Goal: Browse casually

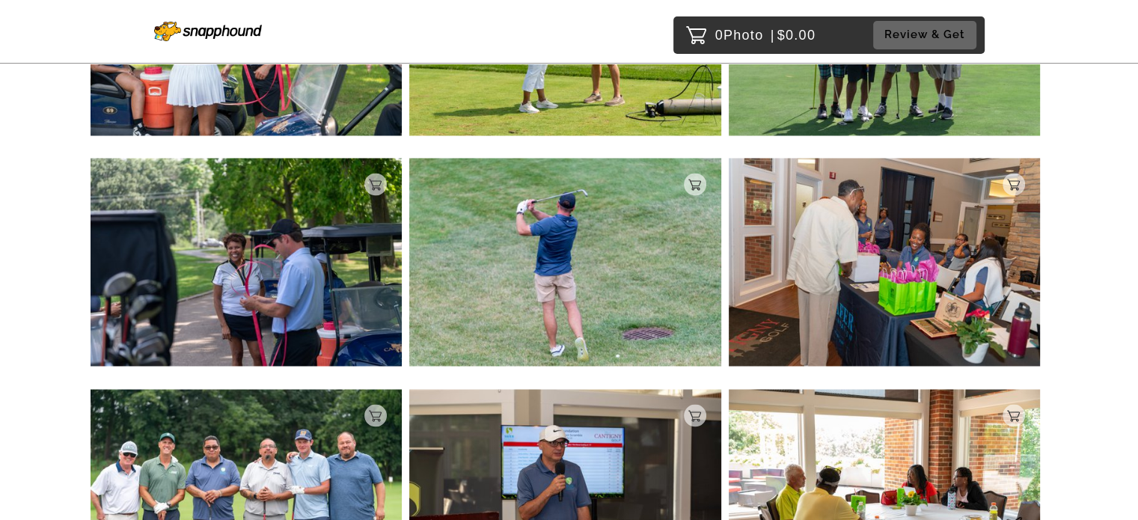
scroll to position [2406, 0]
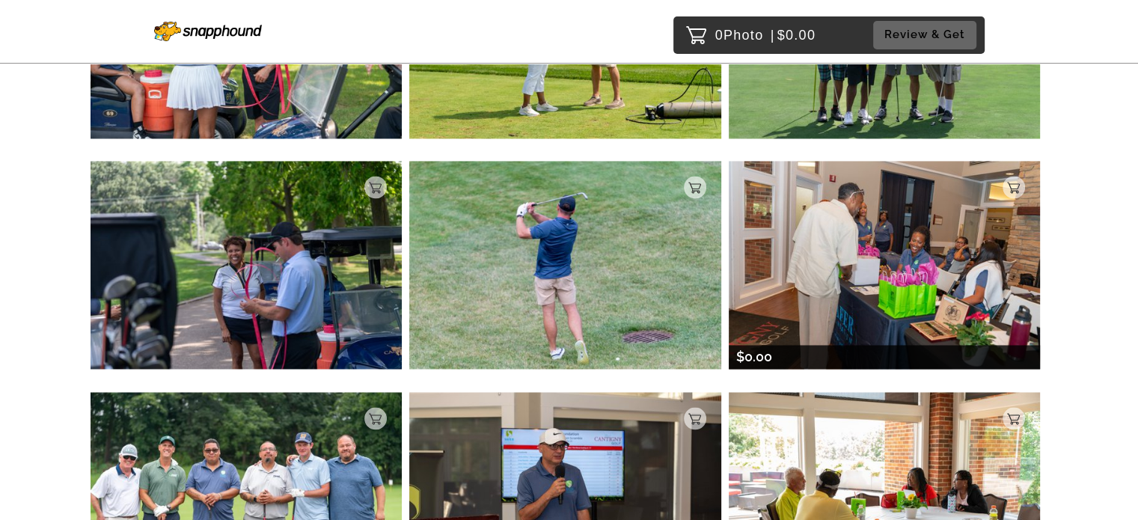
click at [883, 296] on img at bounding box center [885, 264] width 312 height 207
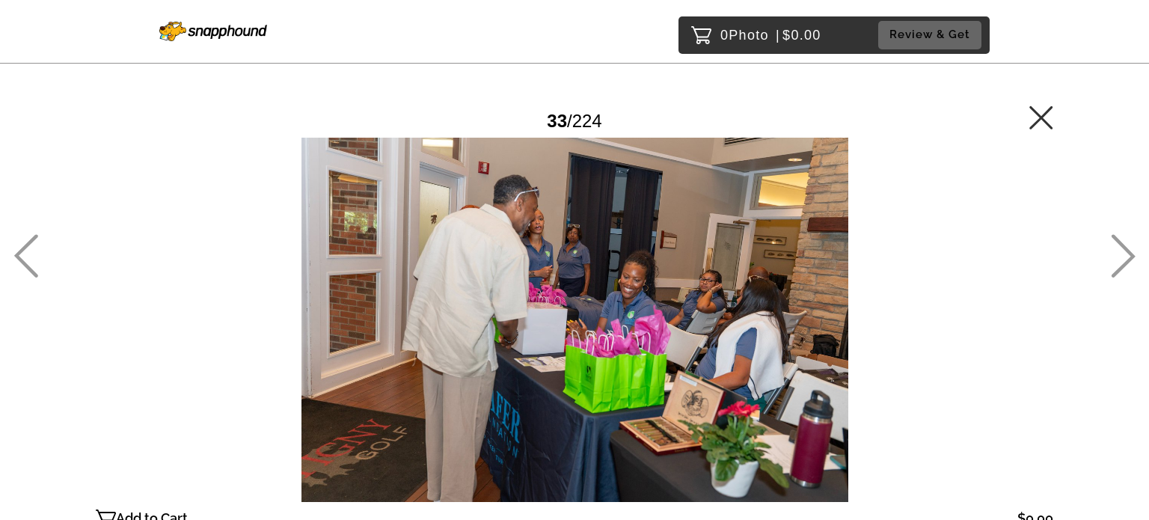
click at [1044, 120] on icon at bounding box center [1040, 116] width 23 height 23
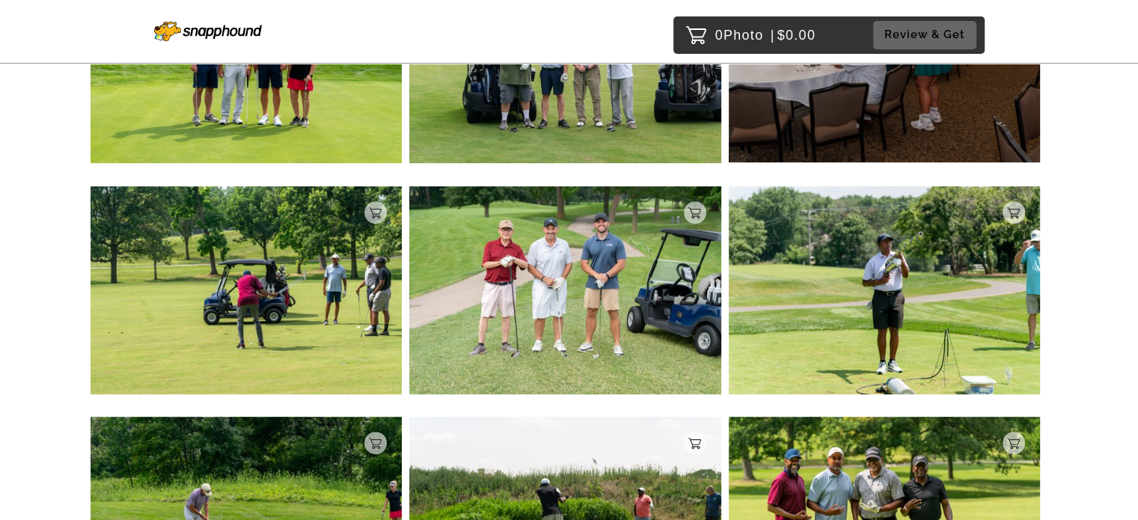
scroll to position [309, 0]
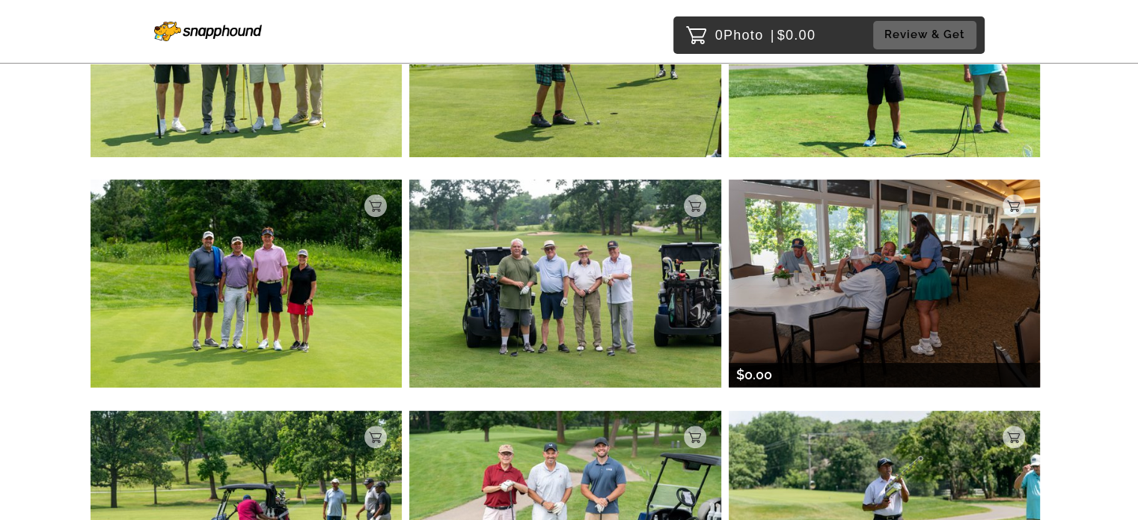
click at [922, 282] on img at bounding box center [885, 283] width 312 height 207
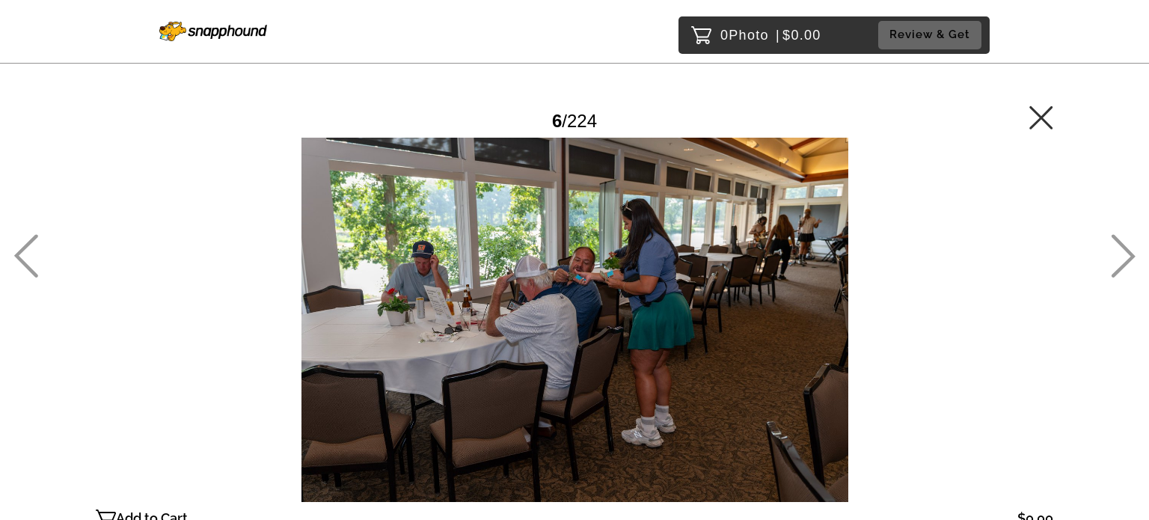
click at [1050, 118] on icon at bounding box center [1041, 117] width 24 height 24
